Goal: Find contact information: Obtain details needed to contact an individual or organization

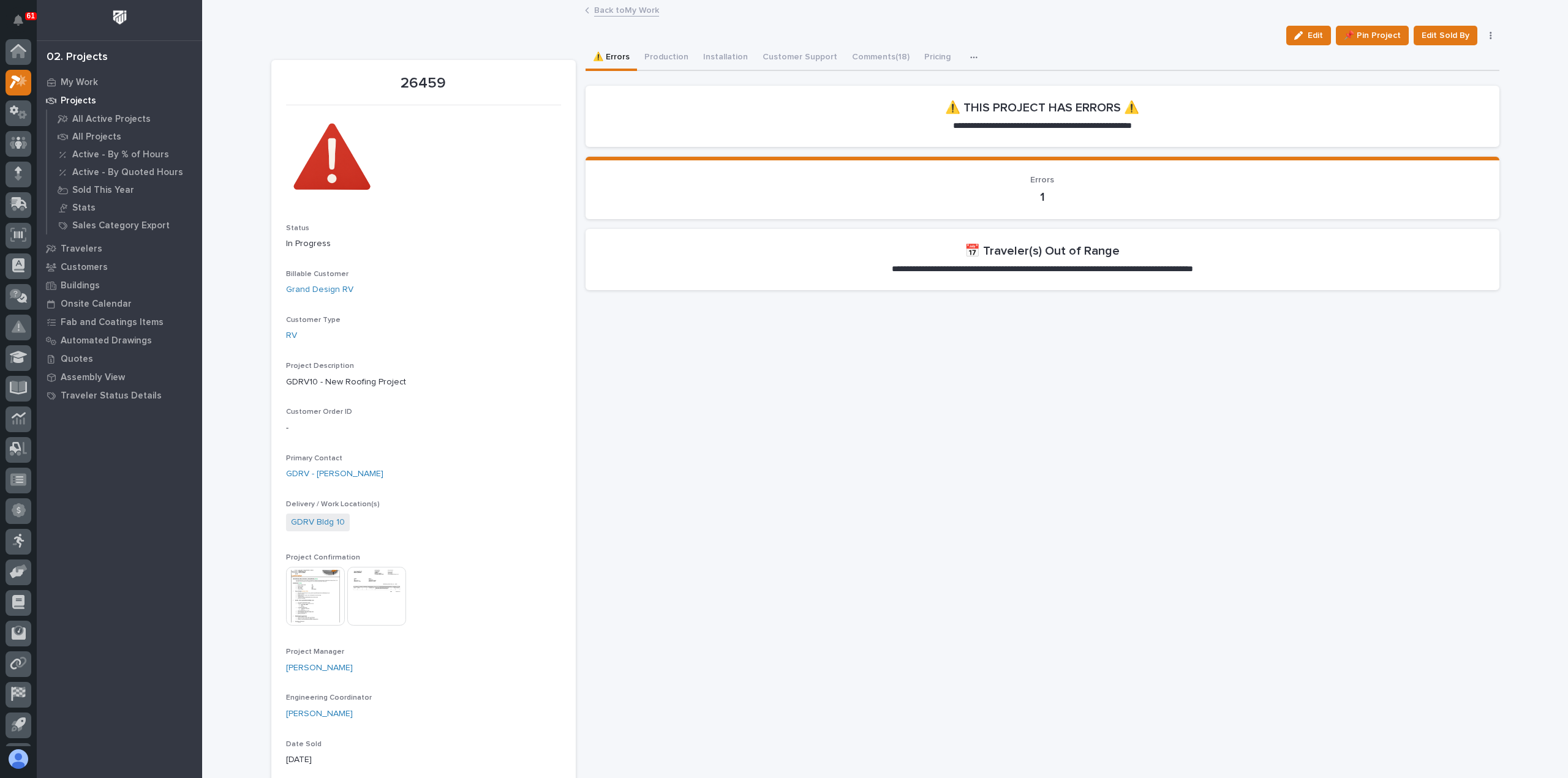
scroll to position [27, 0]
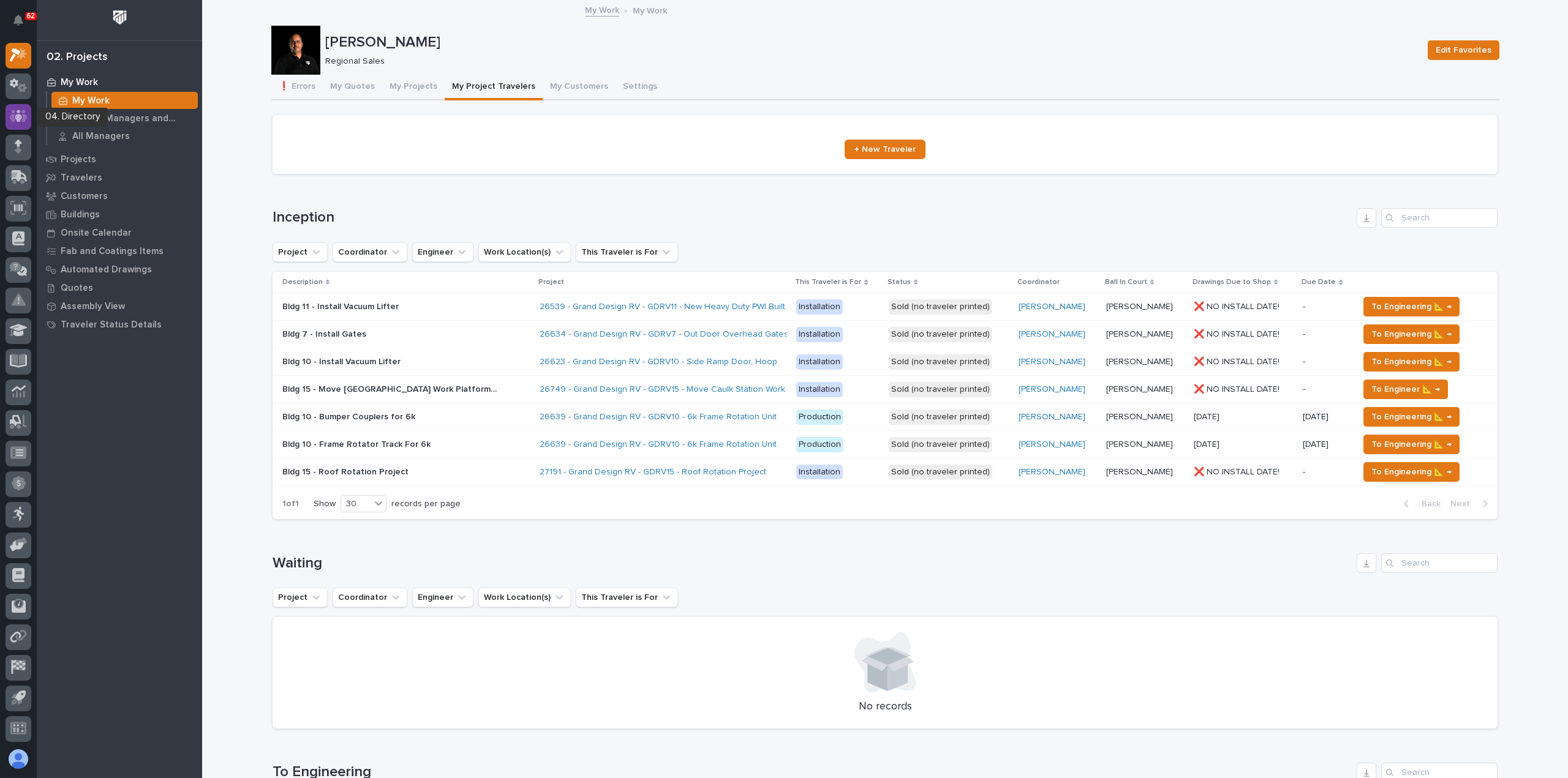
click at [14, 117] on icon at bounding box center [19, 116] width 18 height 12
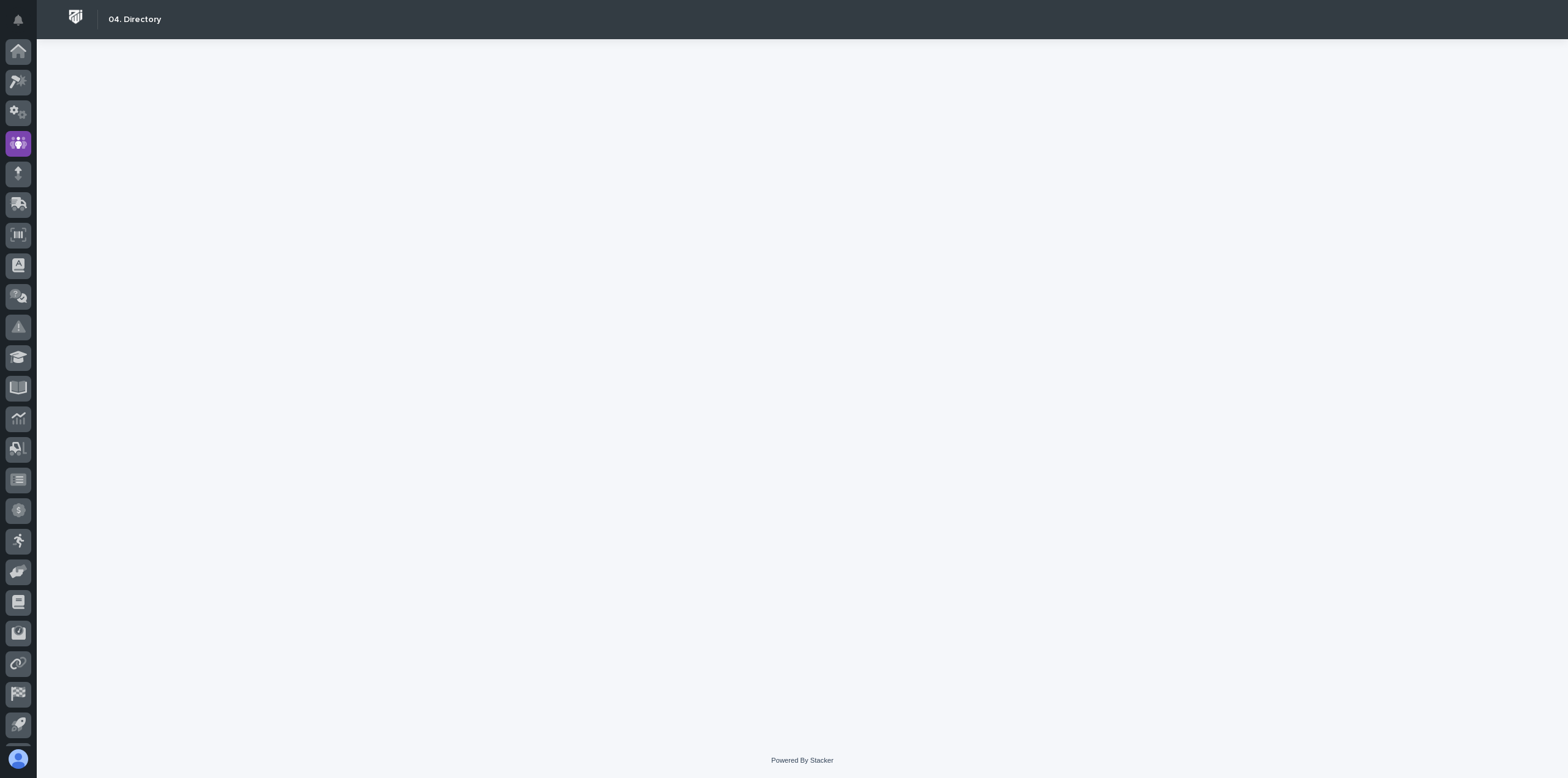
scroll to position [27, 0]
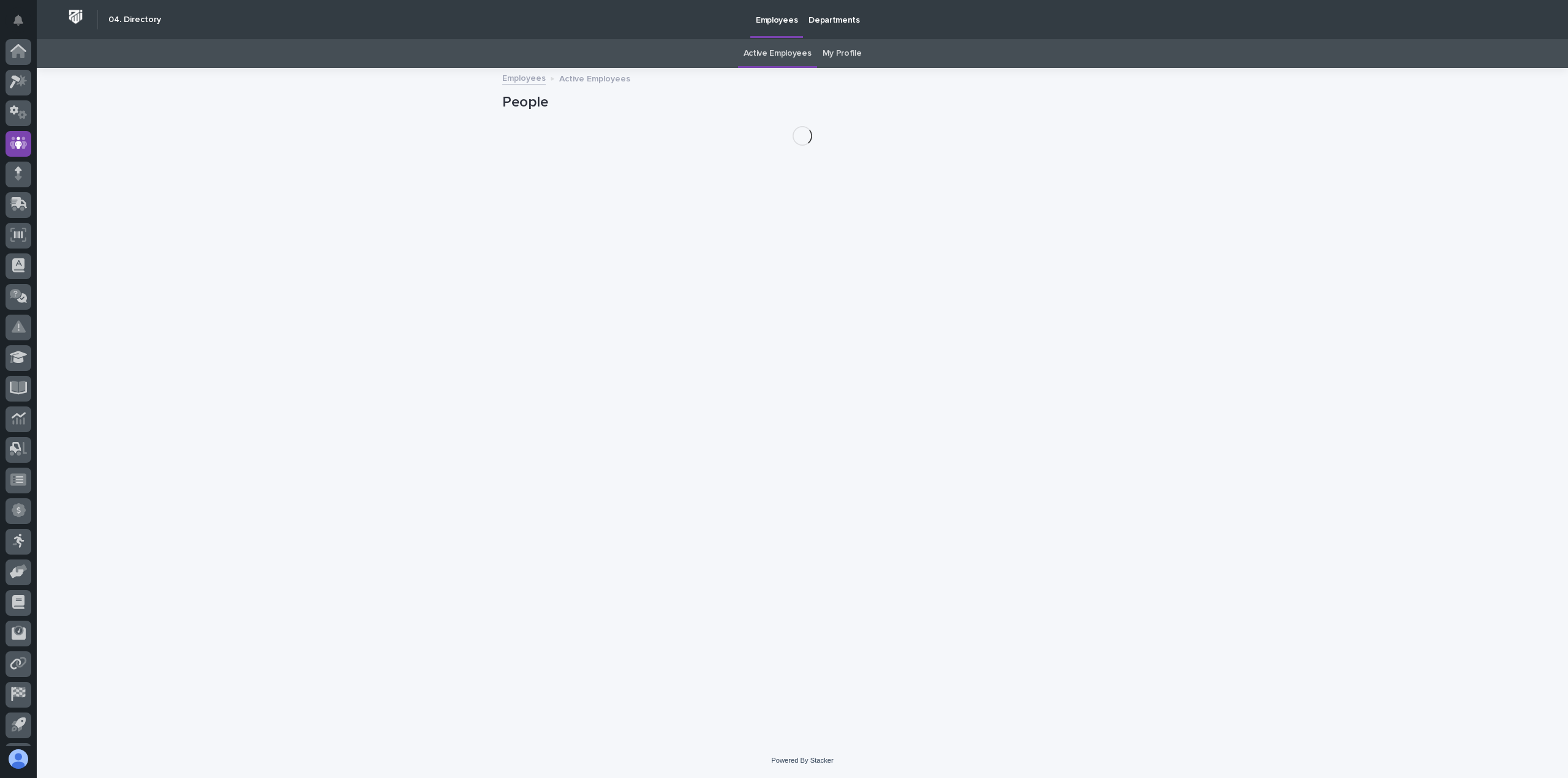
scroll to position [27, 0]
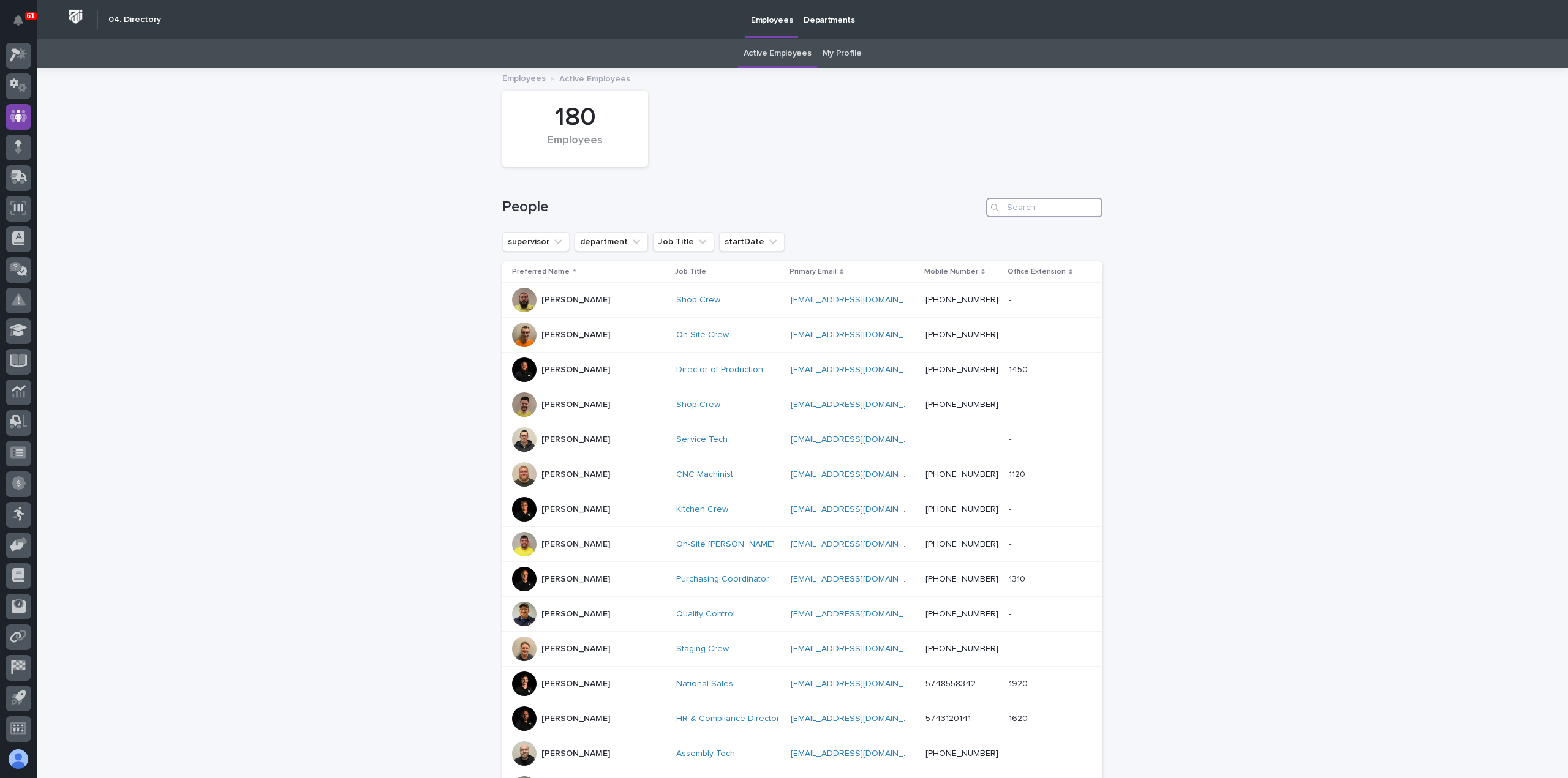
click at [1075, 207] on input "Search" at bounding box center [1044, 207] width 116 height 20
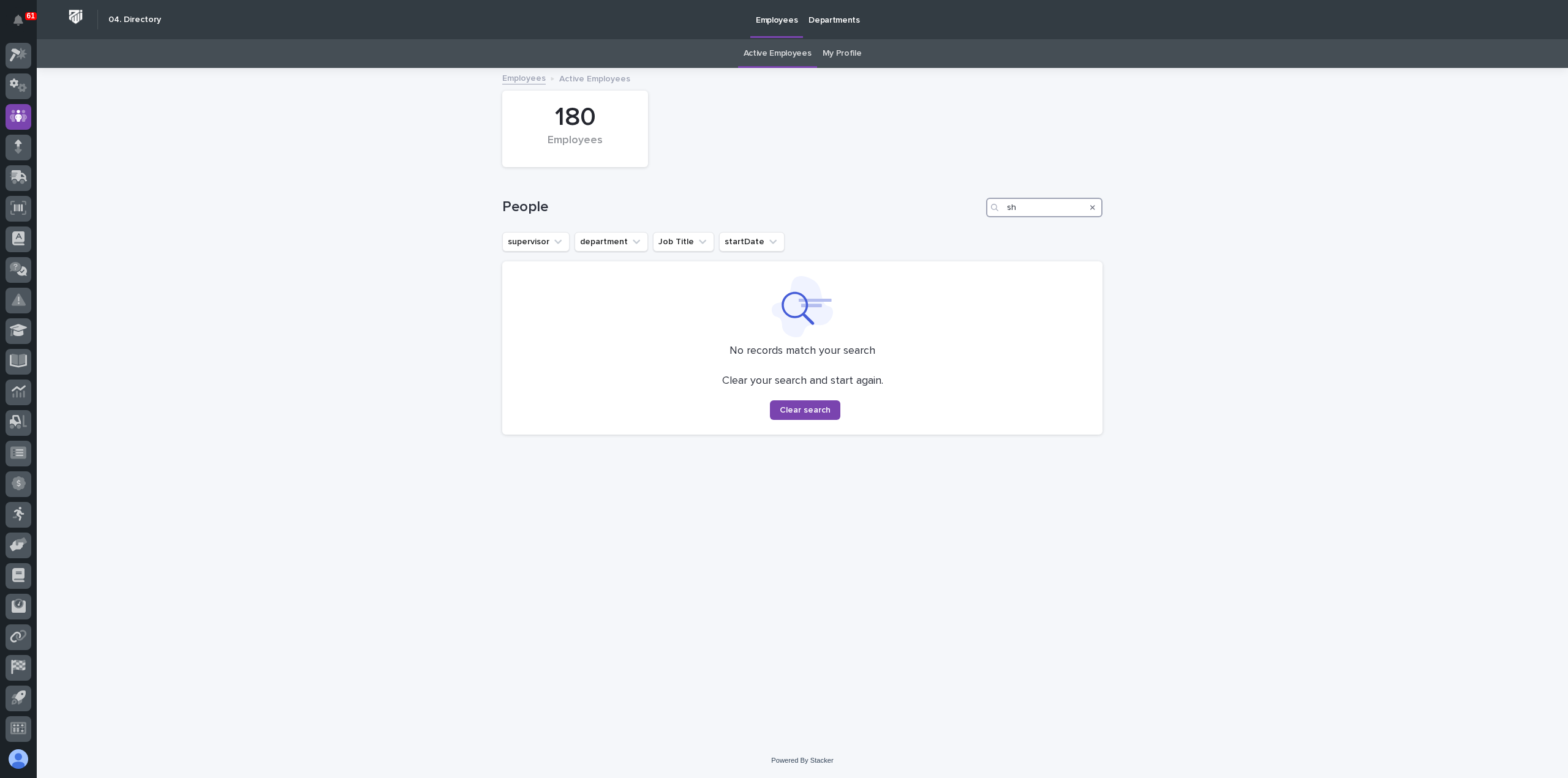
type input "s"
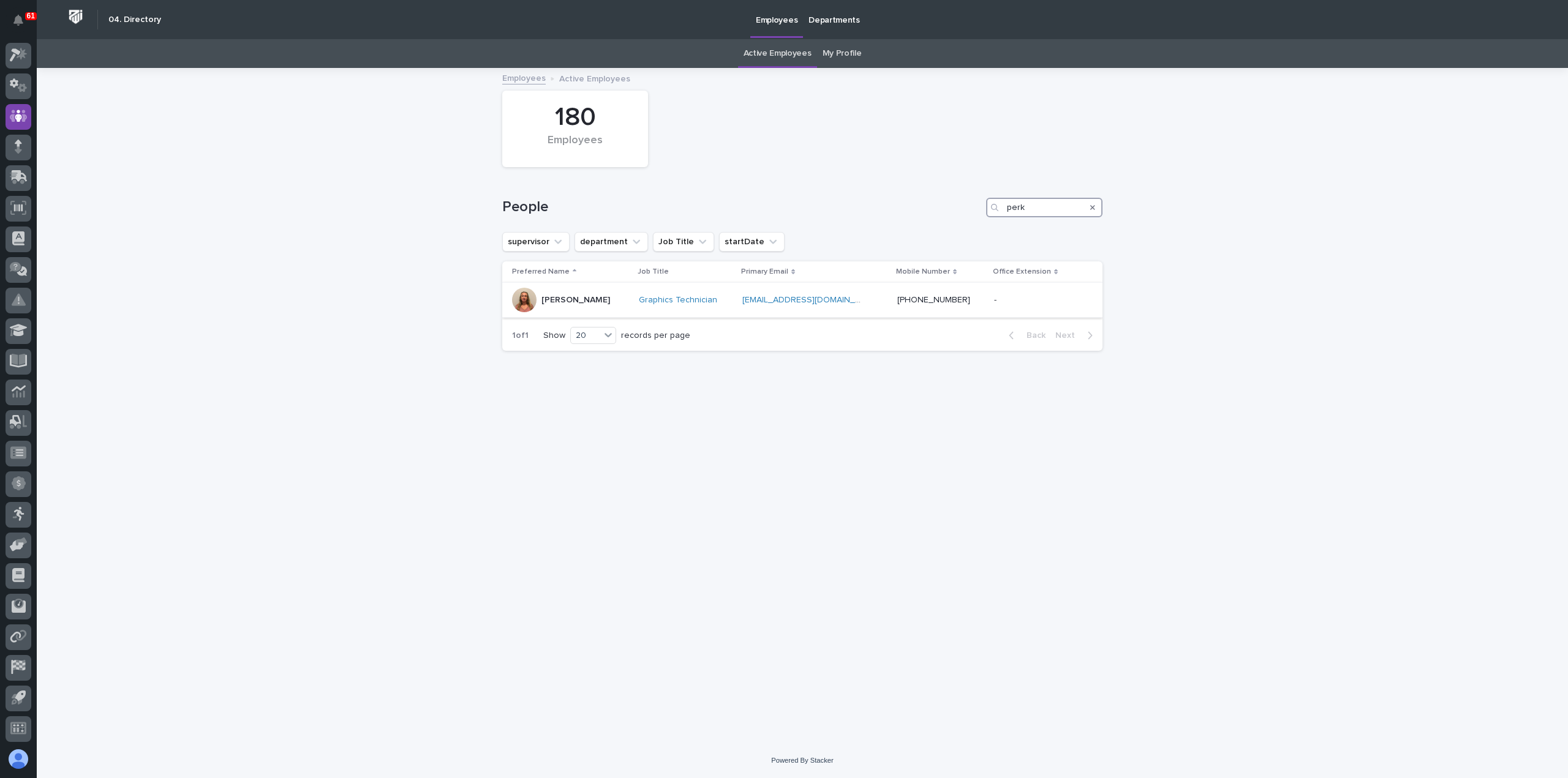
type input "perk"
click at [629, 300] on div "[PERSON_NAME]" at bounding box center [571, 300] width 117 height 25
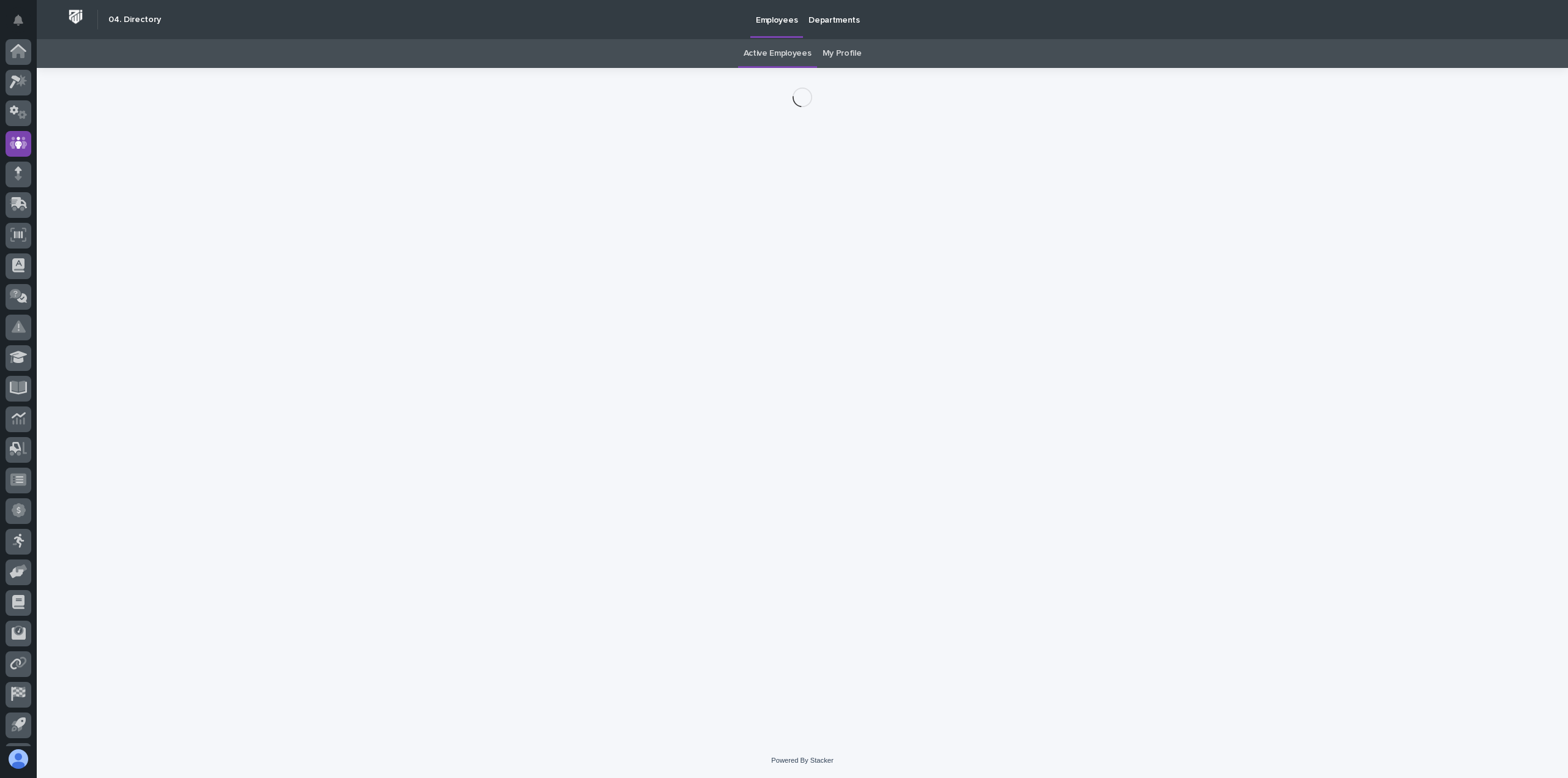
scroll to position [27, 0]
